Goal: Use online tool/utility: Utilize a website feature to perform a specific function

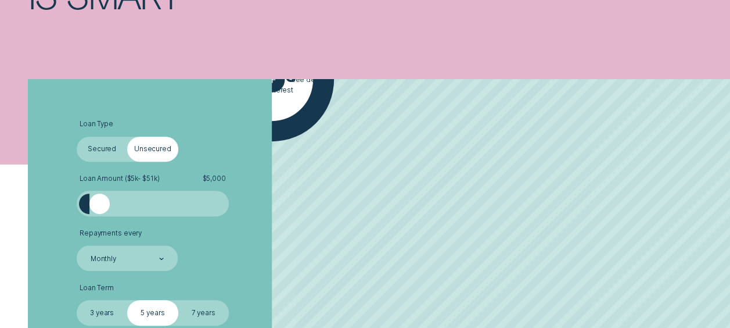
drag, startPoint x: 100, startPoint y: 209, endPoint x: 150, endPoint y: 214, distance: 50.2
click at [139, 214] on div at bounding box center [152, 203] width 127 height 20
click at [168, 209] on div at bounding box center [152, 203] width 127 height 20
click at [131, 207] on div at bounding box center [152, 203] width 127 height 20
drag, startPoint x: 105, startPoint y: 207, endPoint x: 124, endPoint y: 210, distance: 20.1
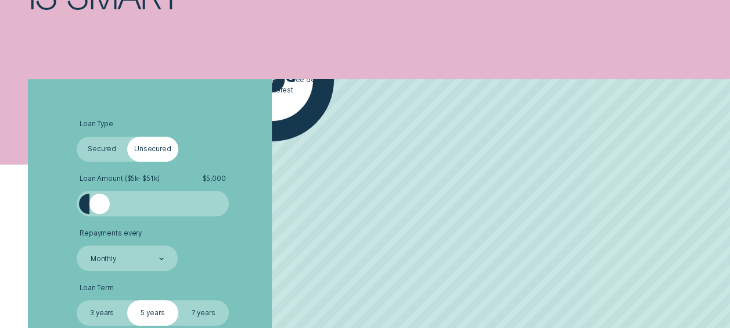
click at [124, 210] on div at bounding box center [152, 203] width 127 height 20
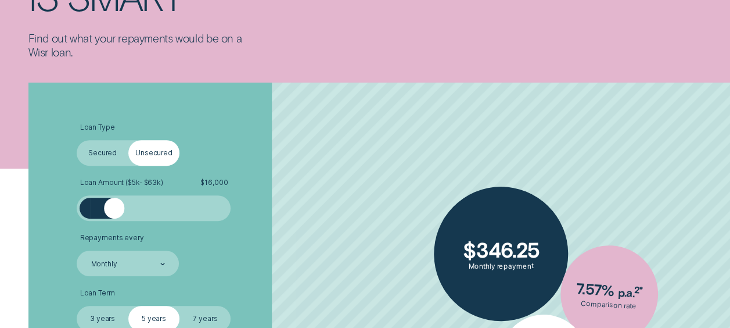
drag, startPoint x: 89, startPoint y: 210, endPoint x: 114, endPoint y: 210, distance: 24.4
click at [114, 210] on div at bounding box center [114, 207] width 20 height 20
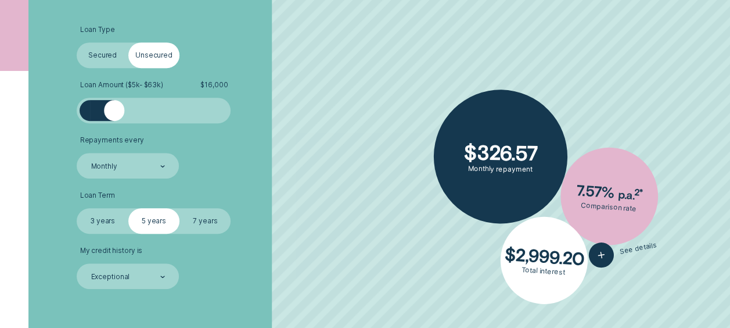
scroll to position [290, 0]
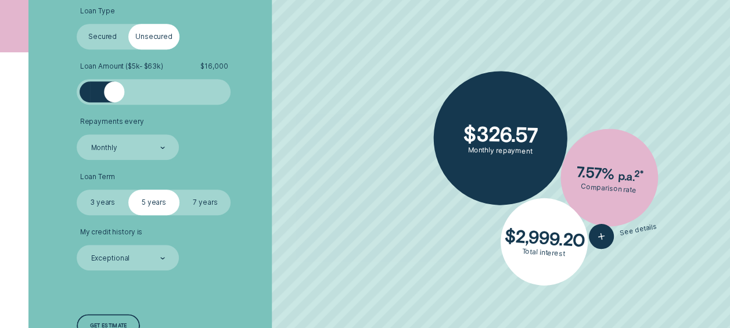
click at [204, 202] on label "7 years" at bounding box center [204, 202] width 51 height 26
click at [179, 189] on input "7 years" at bounding box center [179, 189] width 0 height 0
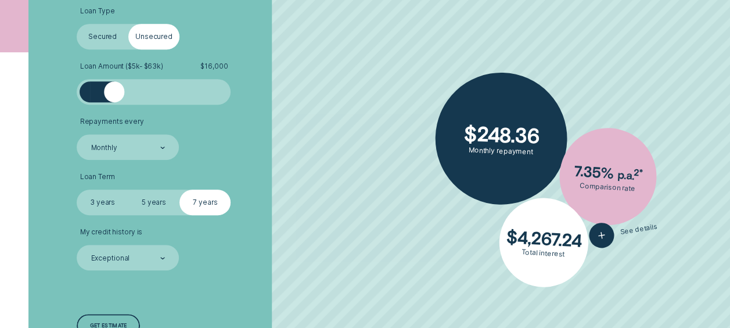
click at [153, 202] on label "5 years" at bounding box center [153, 202] width 51 height 26
click at [128, 189] on input "5 years" at bounding box center [128, 189] width 0 height 0
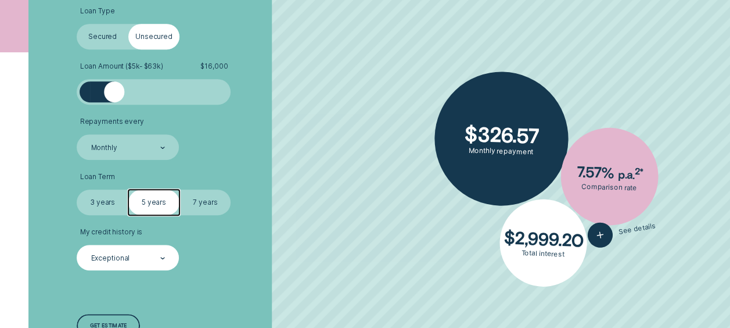
click at [145, 253] on div "Exceptional" at bounding box center [128, 258] width 76 height 10
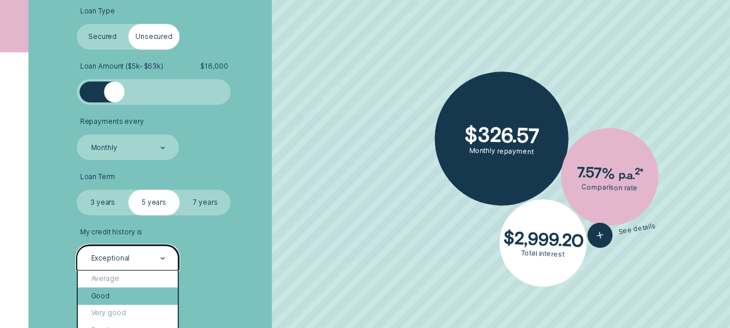
click at [139, 287] on div "Good" at bounding box center [128, 295] width 100 height 17
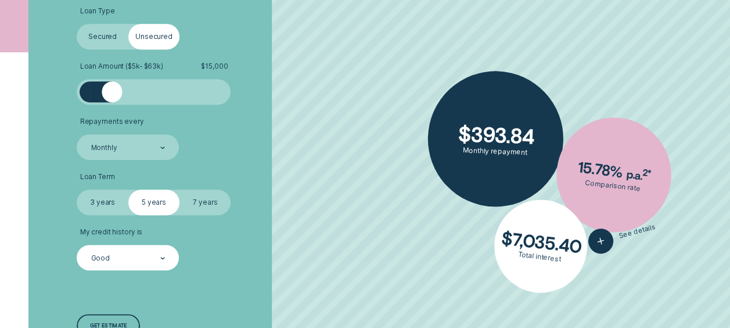
click at [113, 95] on div at bounding box center [112, 91] width 20 height 20
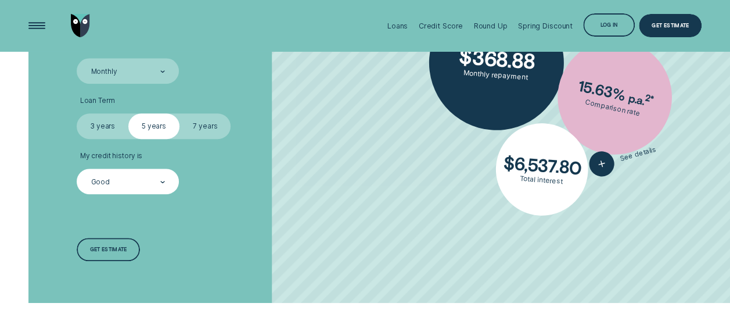
scroll to position [348, 0]
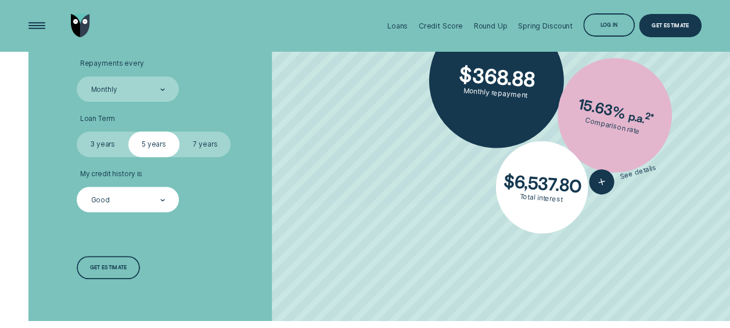
click at [170, 197] on div "Good" at bounding box center [128, 199] width 102 height 26
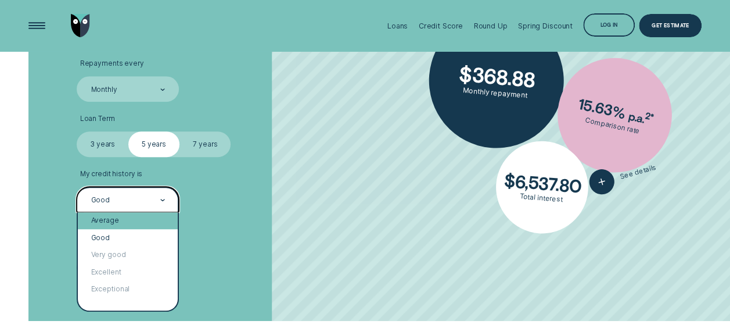
click at [150, 225] on div "Average" at bounding box center [128, 220] width 100 height 17
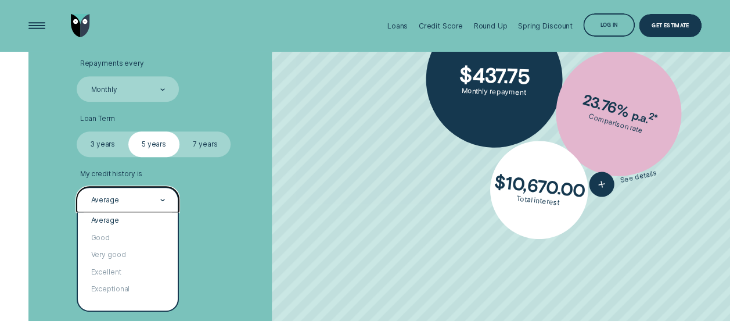
click at [168, 200] on div "Average" at bounding box center [128, 199] width 102 height 26
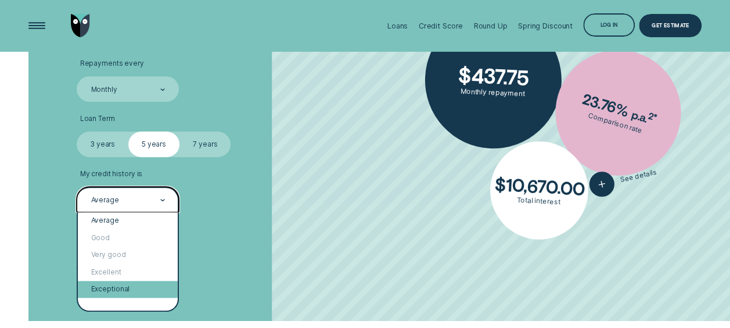
click at [153, 285] on div "Exceptional" at bounding box center [128, 289] width 100 height 17
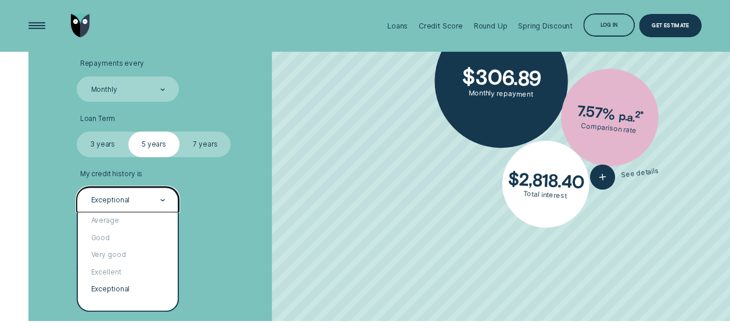
click at [163, 200] on icon at bounding box center [162, 200] width 3 height 2
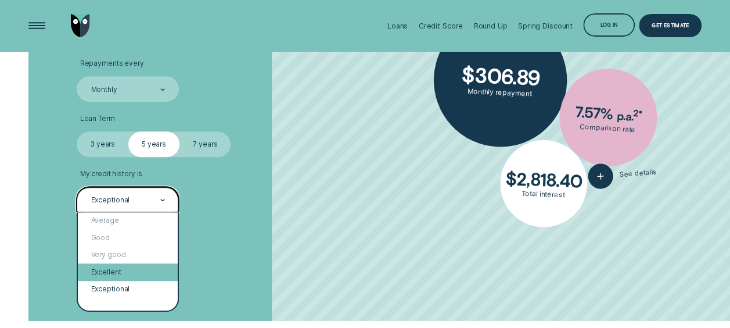
click at [158, 265] on div "Excellent" at bounding box center [128, 271] width 100 height 17
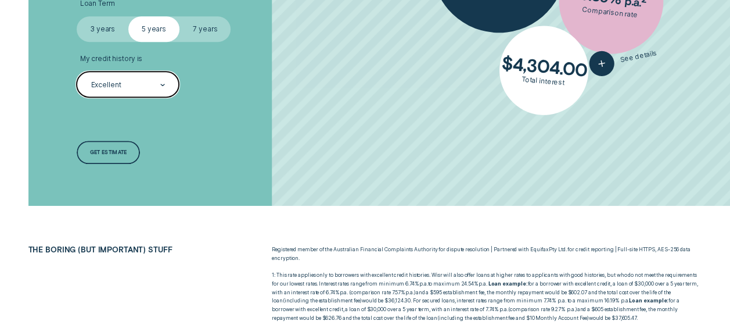
scroll to position [465, 0]
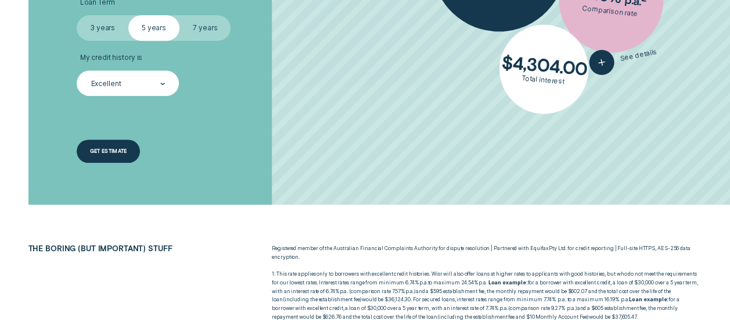
click at [95, 144] on div "Get estimate" at bounding box center [108, 150] width 63 height 23
